Goal: Ask a question

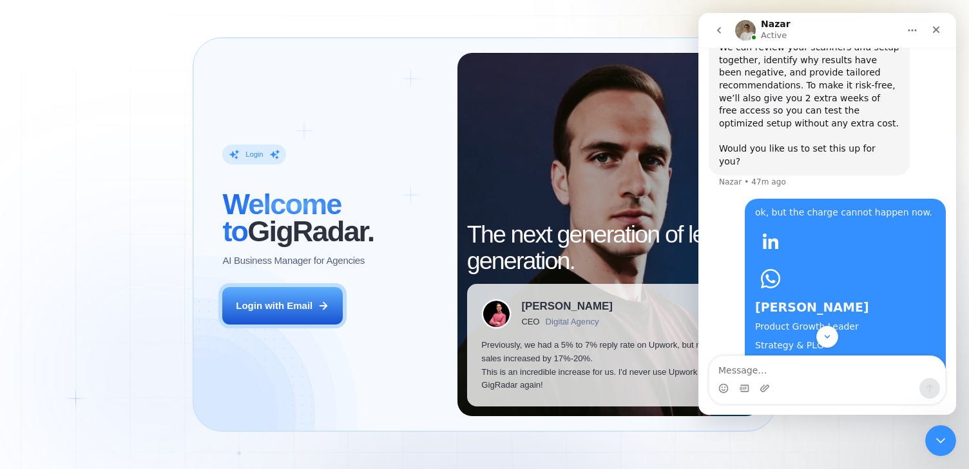
scroll to position [1158, 0]
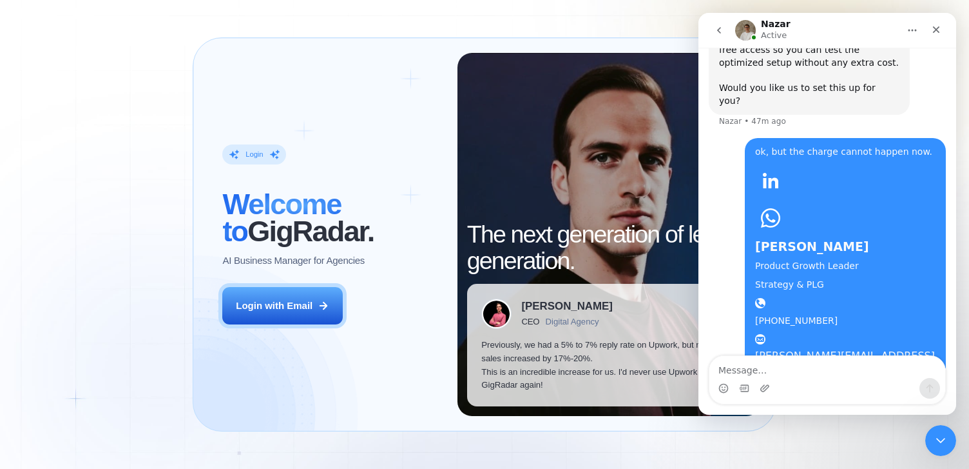
scroll to position [1214, 0]
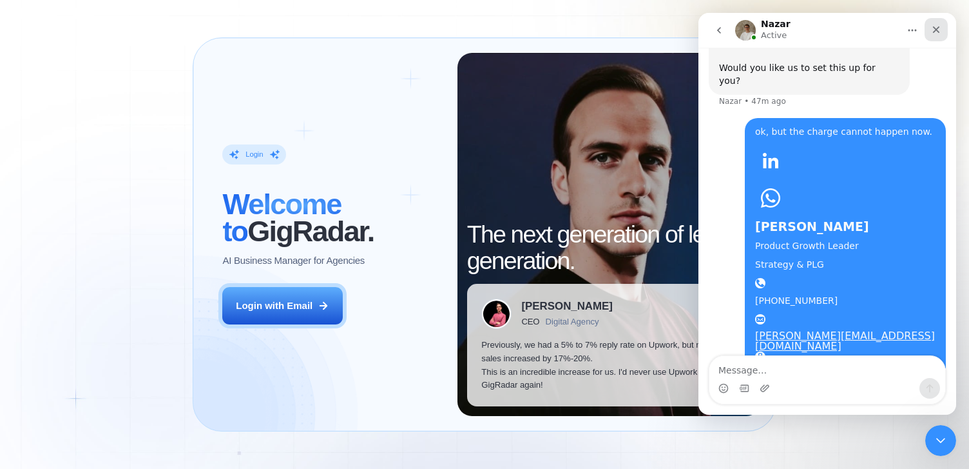
click at [934, 28] on icon "Close" at bounding box center [936, 29] width 10 height 10
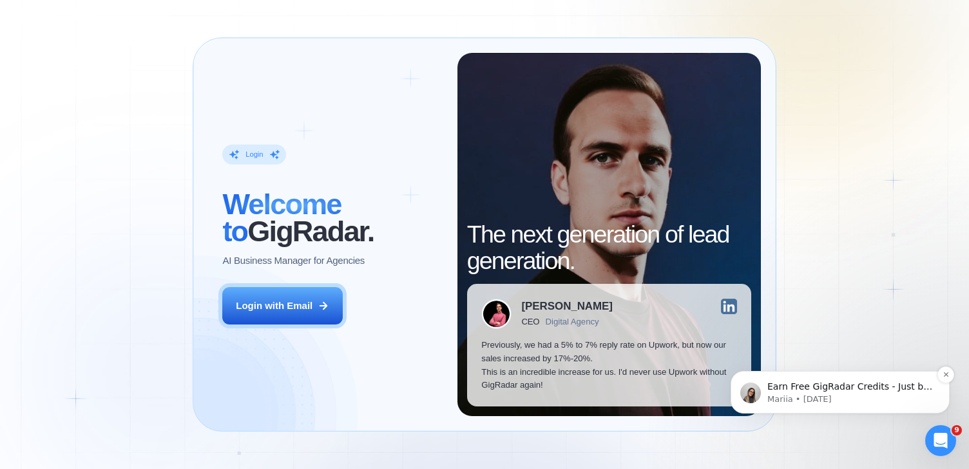
click at [835, 390] on p "Earn Free GigRadar Credits - Just by Sharing Your Story! 💬 Want more credits fo…" at bounding box center [851, 386] width 166 height 13
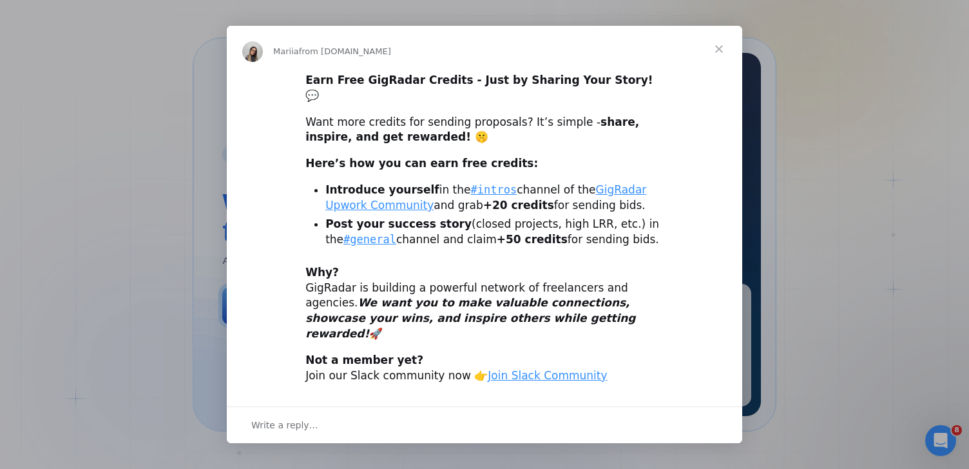
scroll to position [24, 0]
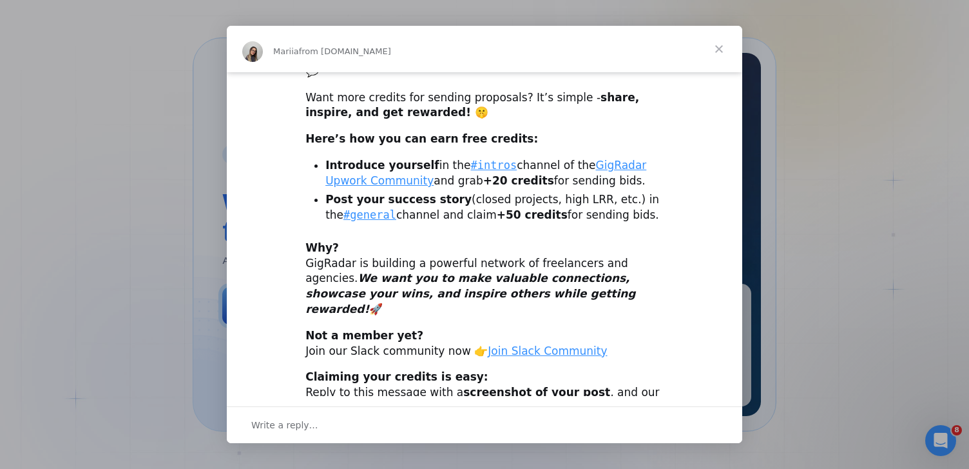
click at [947, 438] on div "Intercom messenger" at bounding box center [484, 234] width 969 height 469
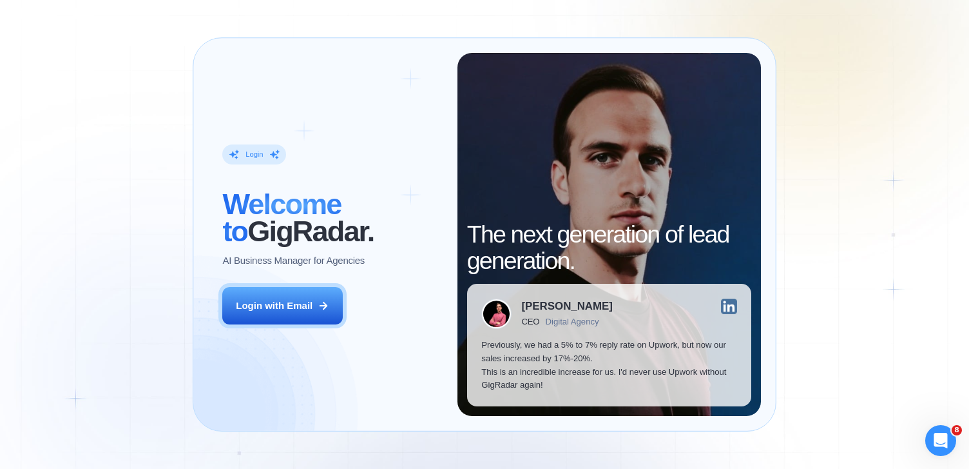
click at [947, 438] on icon "Open Intercom Messenger" at bounding box center [941, 440] width 21 height 21
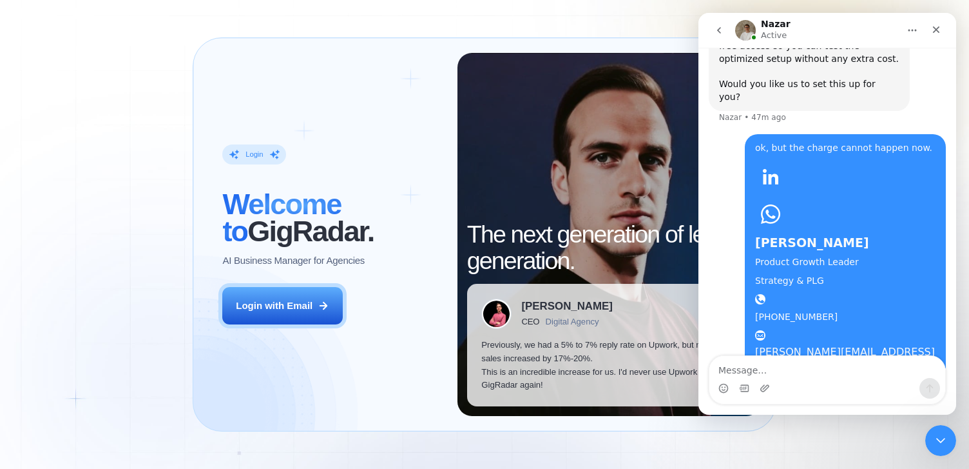
scroll to position [1214, 0]
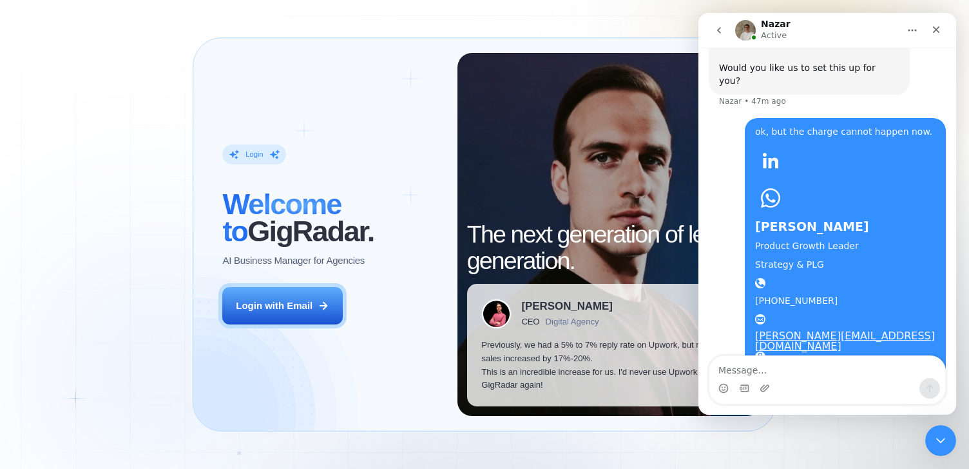
click at [808, 367] on textarea "Message…" at bounding box center [828, 367] width 236 height 22
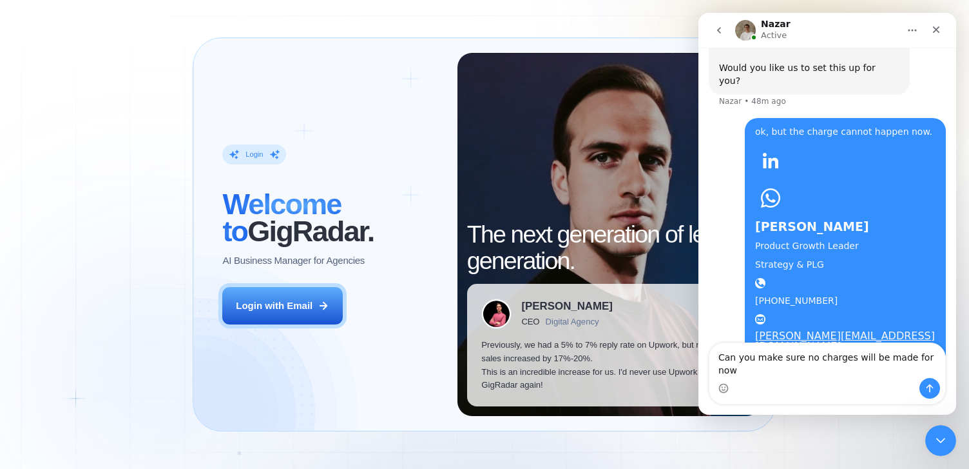
type textarea "Can you make sure no charges will be made for now?"
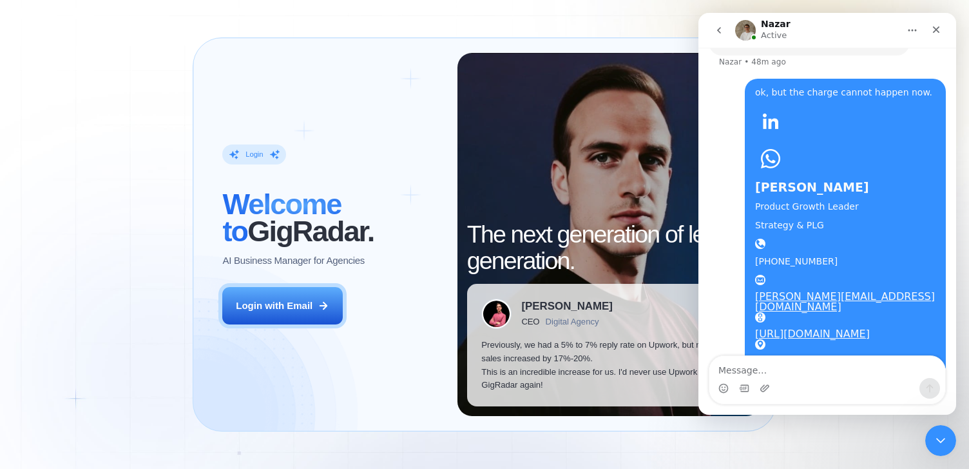
scroll to position [1256, 0]
